Goal: Browse casually: Explore the website without a specific task or goal

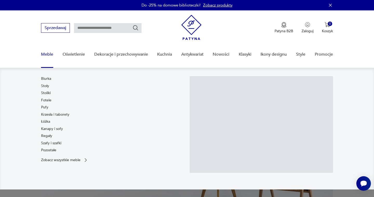
click at [48, 54] on link "Meble" at bounding box center [47, 54] width 12 height 20
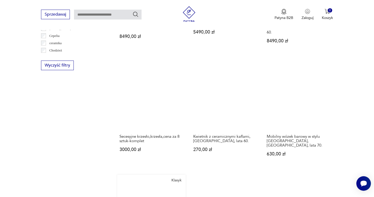
scroll to position [529, 0]
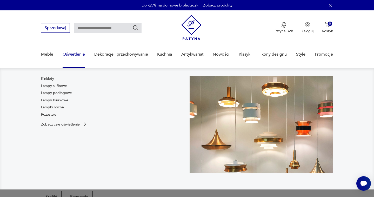
click at [73, 52] on link "Oświetlenie" at bounding box center [74, 54] width 22 height 20
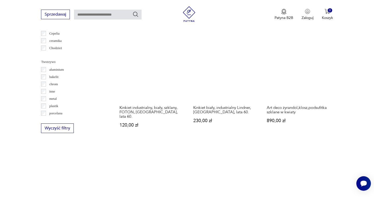
scroll to position [515, 0]
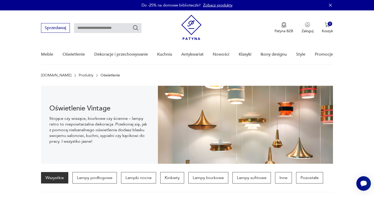
click at [331, 3] on icon "button" at bounding box center [330, 5] width 5 height 5
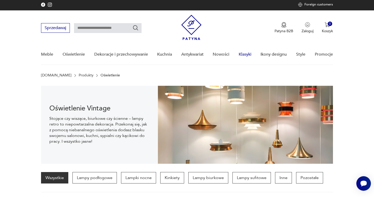
click at [245, 53] on link "Klasyki" at bounding box center [245, 54] width 13 height 20
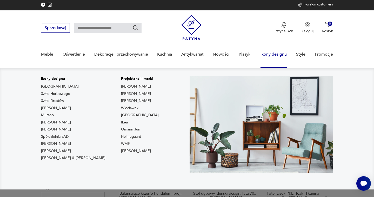
click at [277, 53] on link "Ikony designu" at bounding box center [274, 54] width 26 height 20
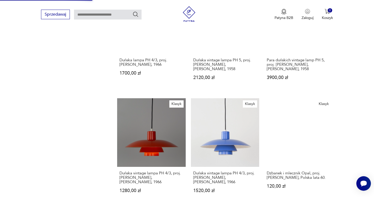
scroll to position [405, 0]
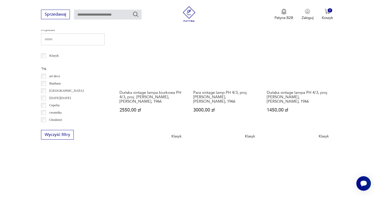
scroll to position [212, 0]
